Goal: Information Seeking & Learning: Stay updated

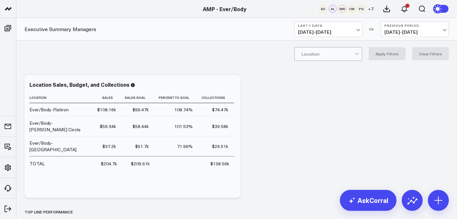
click at [352, 30] on span "09/01/25 - 09/07/25" at bounding box center [328, 31] width 61 height 5
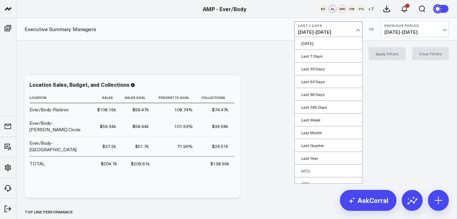
click at [315, 170] on link "MTD" at bounding box center [328, 170] width 67 height 12
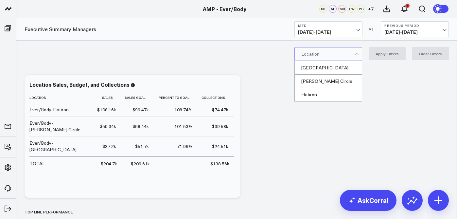
click at [360, 53] on div at bounding box center [357, 53] width 6 height 13
click at [351, 66] on div "[GEOGRAPHIC_DATA]" at bounding box center [328, 67] width 67 height 13
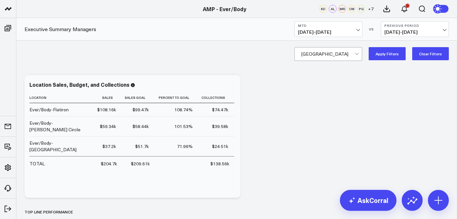
click at [400, 56] on button "Apply Filters" at bounding box center [386, 53] width 37 height 13
click at [412, 196] on icon at bounding box center [412, 200] width 10 height 10
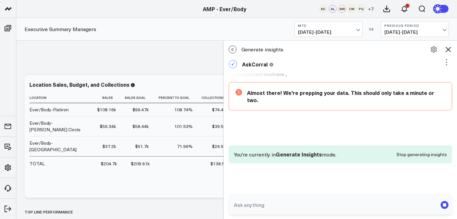
click at [349, 29] on span "09/01/25 - 09/07/25" at bounding box center [328, 31] width 61 height 5
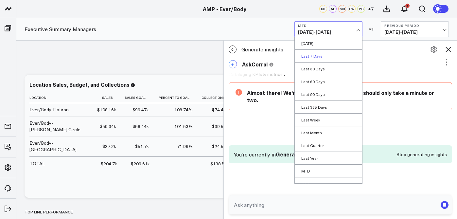
click at [332, 58] on link "Last 7 Days" at bounding box center [328, 56] width 67 height 12
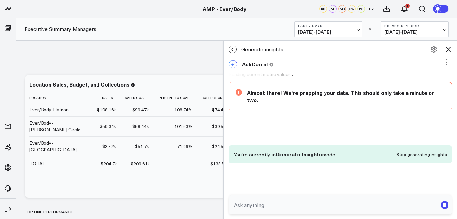
click at [296, 199] on textarea at bounding box center [334, 205] width 205 height 12
type textarea "Please give me and update for the last 7 days for williamsburg"
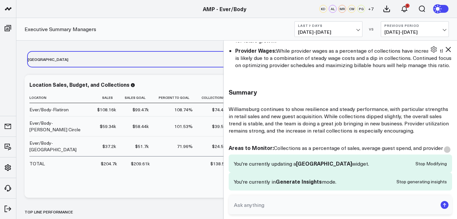
click at [113, 26] on div "Executive Summary Managers Last 7 Days 09/01/25 - 09/07/25 VS Previous Period 0…" at bounding box center [236, 29] width 440 height 23
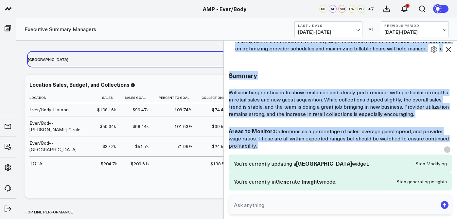
scroll to position [1101, 0]
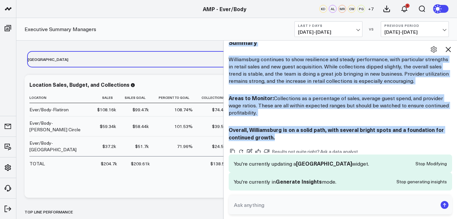
drag, startPoint x: 230, startPoint y: 44, endPoint x: 282, endPoint y: 108, distance: 82.9
copy div "Williamsburg: Last 7 Days Performance Update Revenue & Collections Weekly Reven…"
